Goal: Navigation & Orientation: Find specific page/section

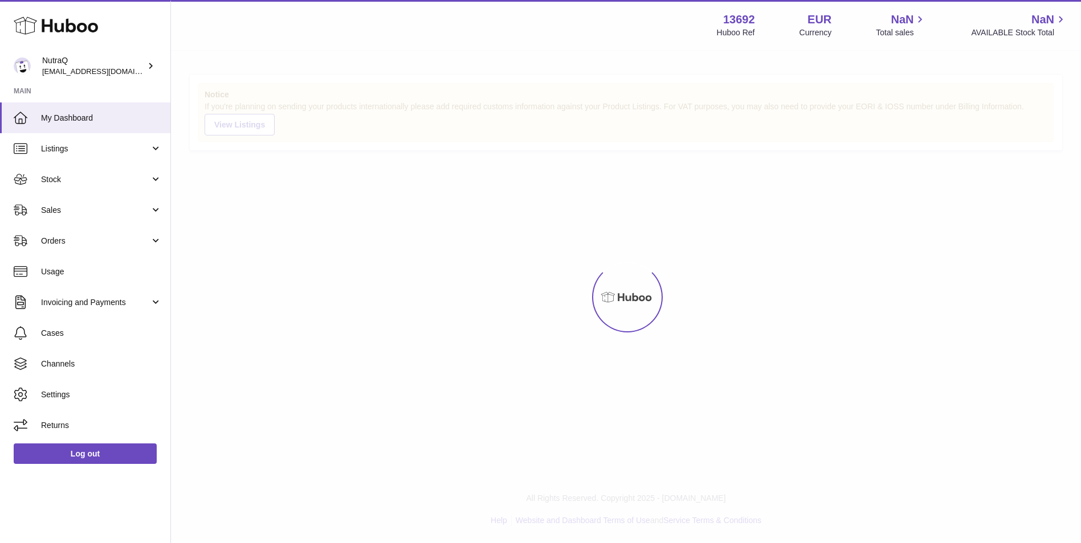
click at [362, 285] on div at bounding box center [626, 297] width 910 height 492
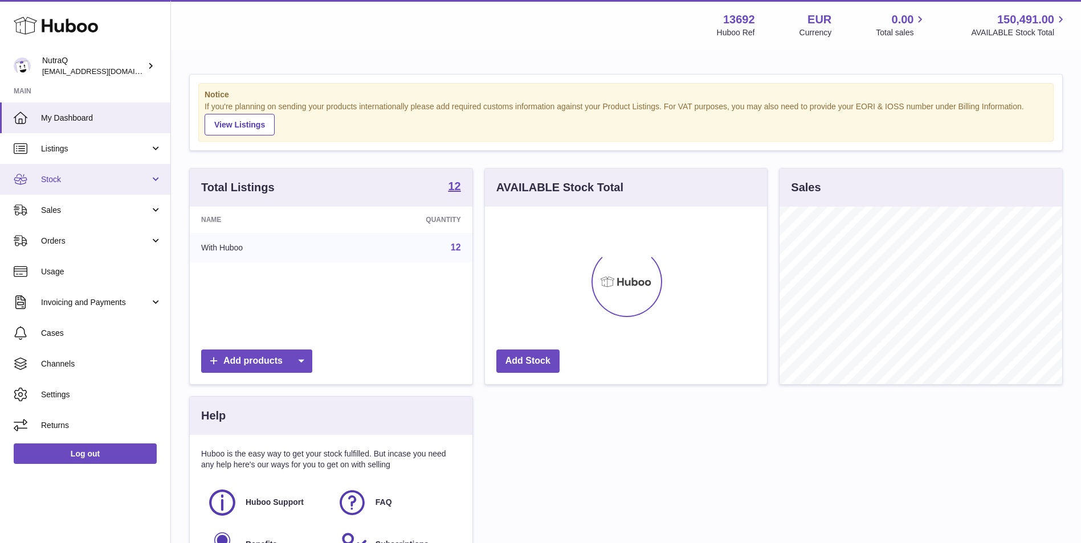
scroll to position [178, 282]
click at [93, 177] on span "Stock" at bounding box center [95, 179] width 109 height 11
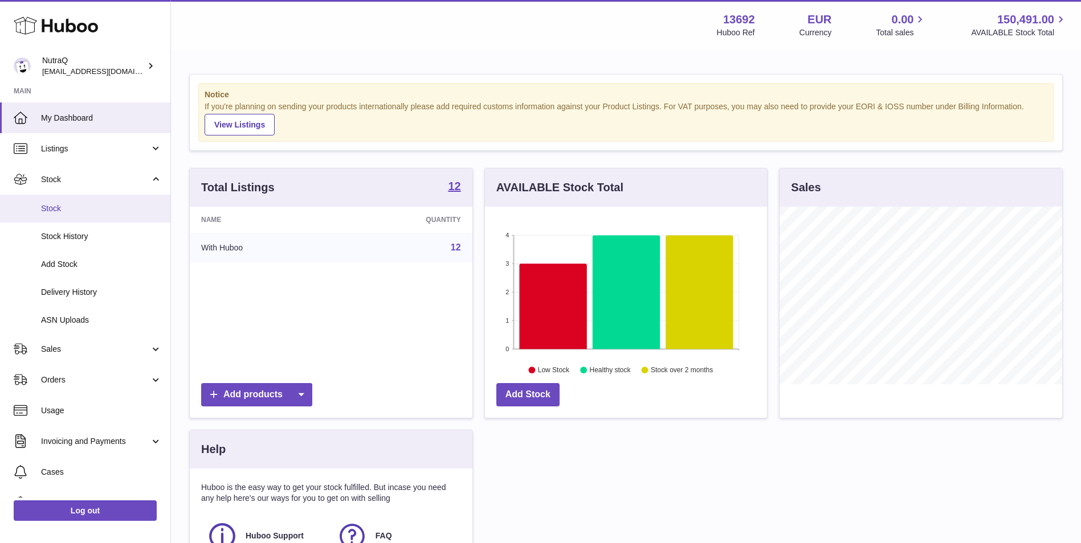
click at [80, 208] on span "Stock" at bounding box center [101, 208] width 121 height 11
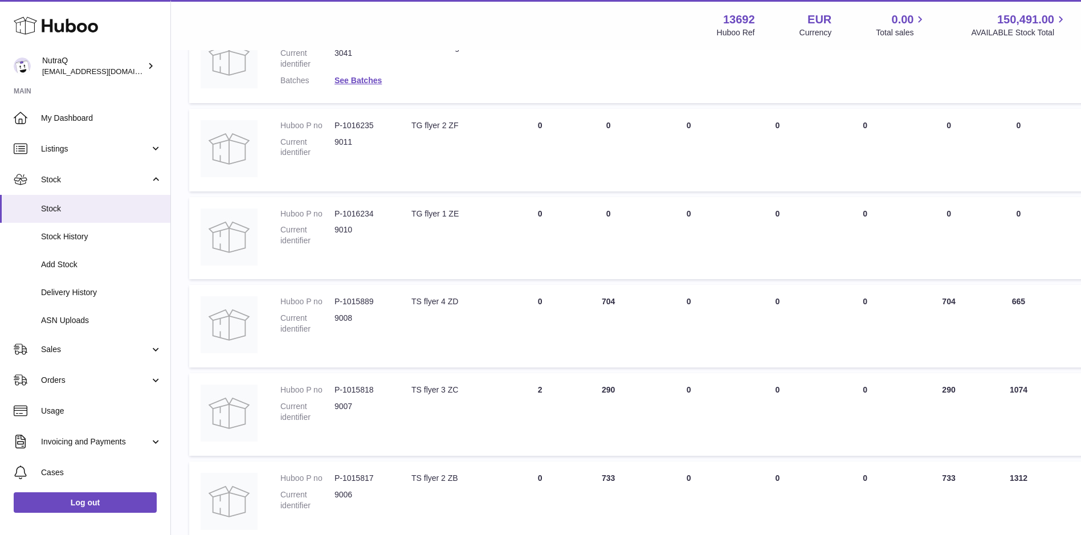
scroll to position [694, 0]
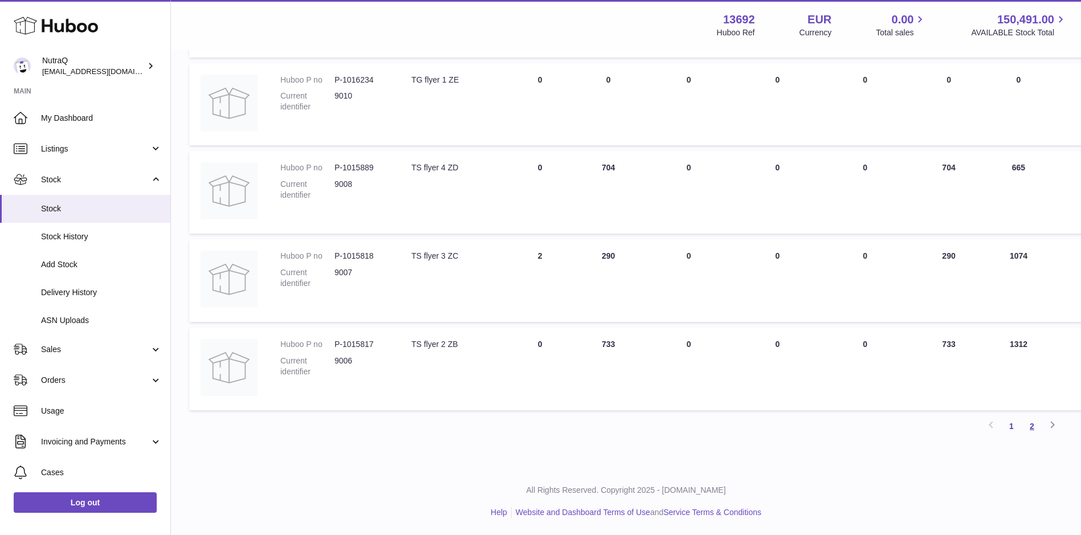
click at [1026, 427] on link "2" at bounding box center [1031, 426] width 21 height 21
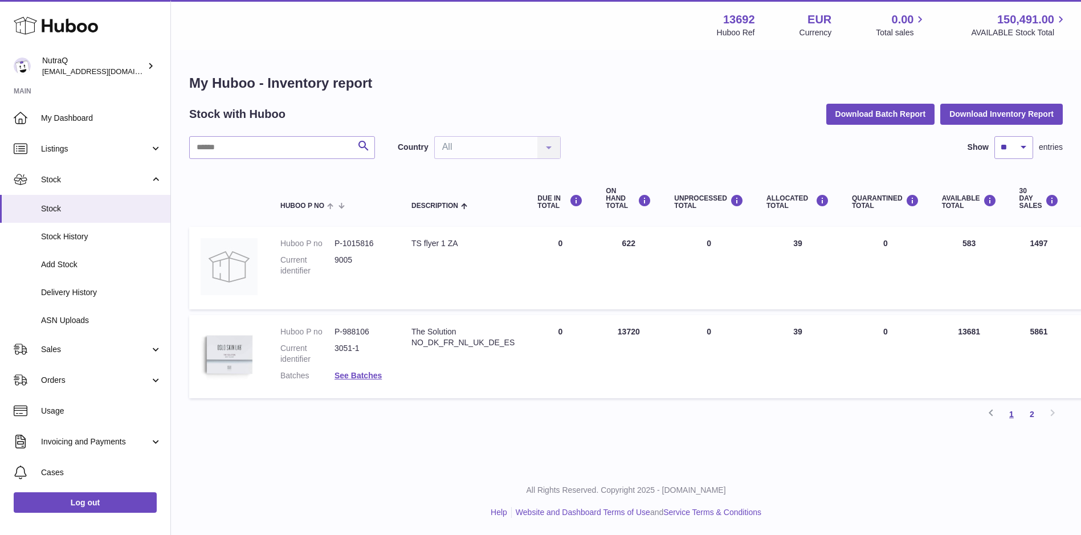
click at [1009, 415] on link "1" at bounding box center [1011, 414] width 21 height 21
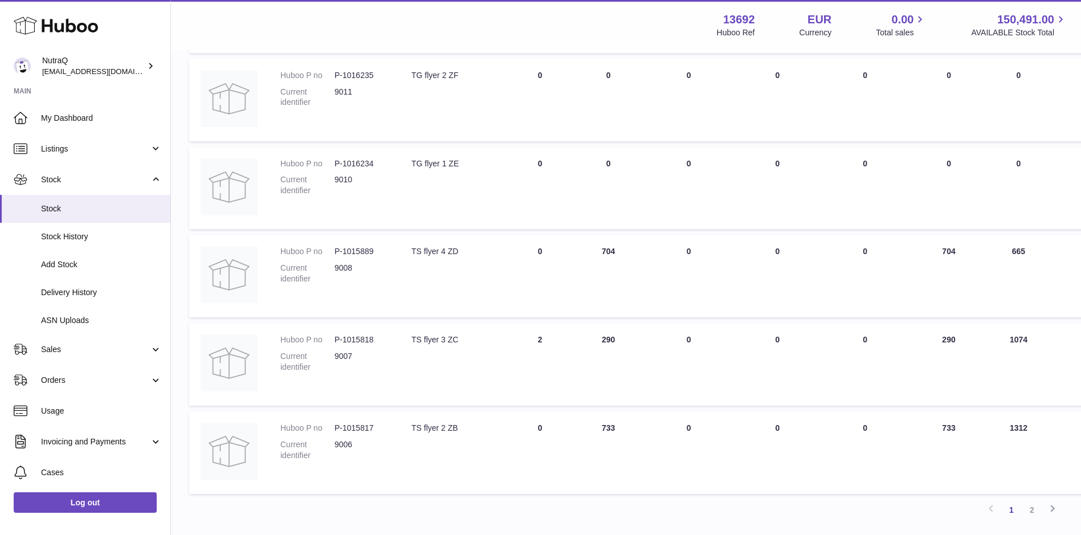
scroll to position [627, 0]
